Goal: Register for event/course

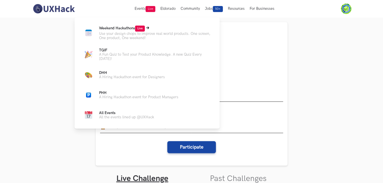
click at [139, 35] on p "Use your design chops to improve real world products. One screen, One product, …" at bounding box center [155, 36] width 113 height 9
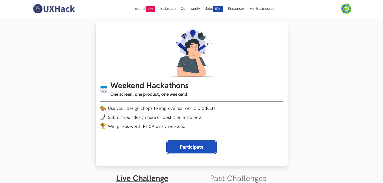
click at [186, 148] on button "Participate" at bounding box center [191, 147] width 49 height 12
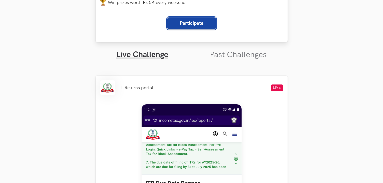
scroll to position [125, 0]
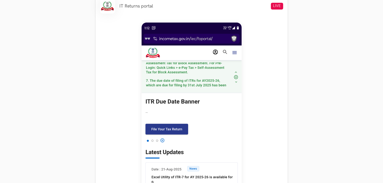
scroll to position [225, 0]
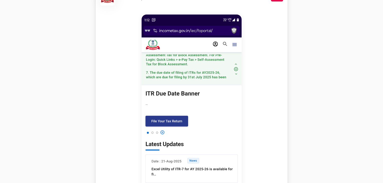
click at [191, 101] on img at bounding box center [192, 126] width 100 height 222
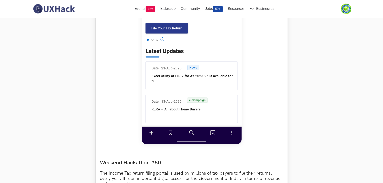
scroll to position [300, 0]
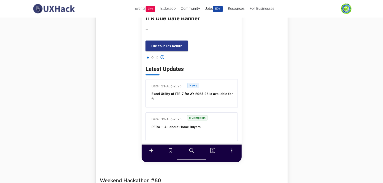
click at [136, 88] on div at bounding box center [191, 51] width 183 height 233
click at [327, 58] on section "Weekend Hackathons One screen, one product, one weekend Use your design chops t…" at bounding box center [191, 132] width 383 height 830
